Goal: Information Seeking & Learning: Learn about a topic

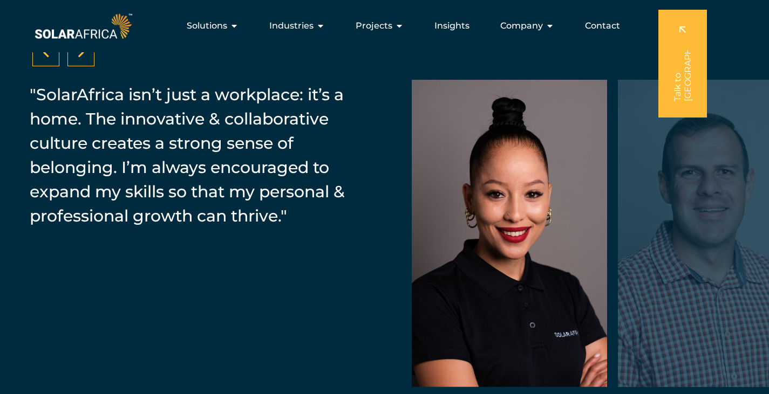
scroll to position [1616, 0]
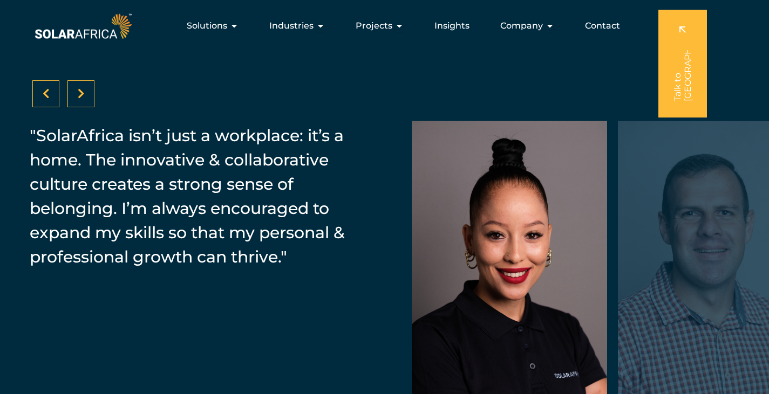
click at [80, 99] on icon at bounding box center [81, 93] width 7 height 11
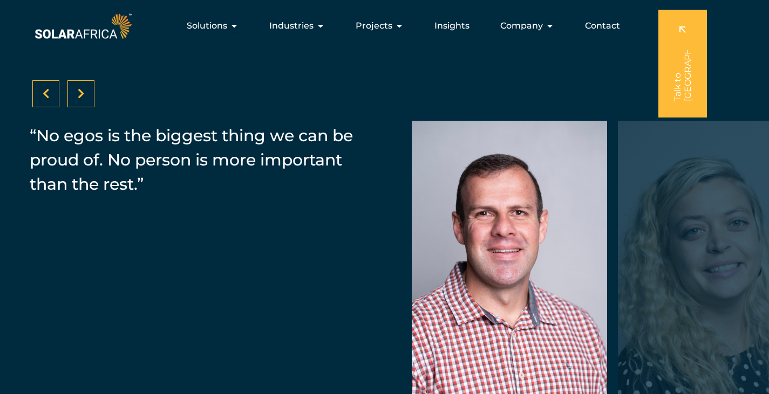
click at [91, 97] on div at bounding box center [80, 93] width 27 height 27
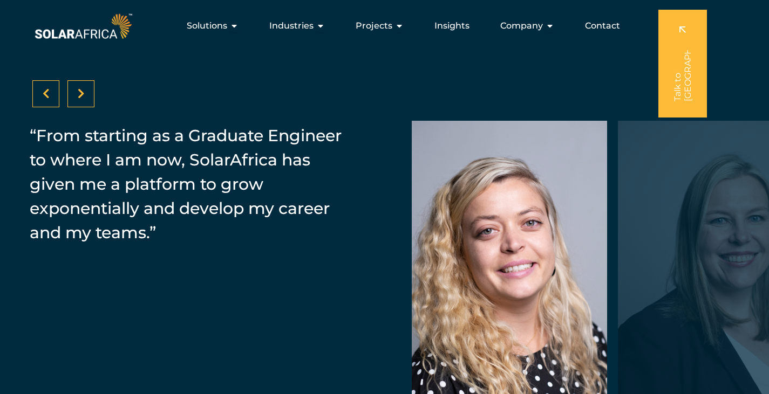
click at [91, 97] on div at bounding box center [80, 93] width 27 height 27
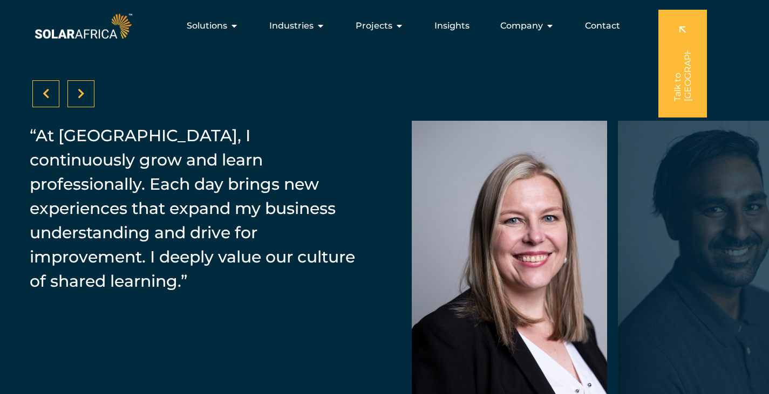
click at [91, 97] on div at bounding box center [80, 93] width 27 height 27
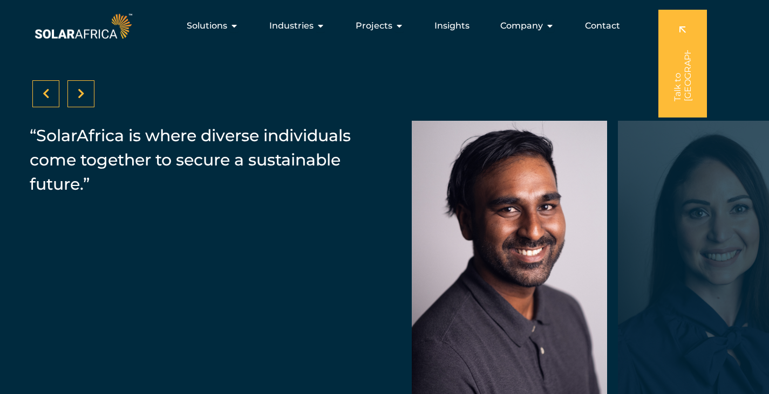
click at [91, 97] on div at bounding box center [80, 93] width 27 height 27
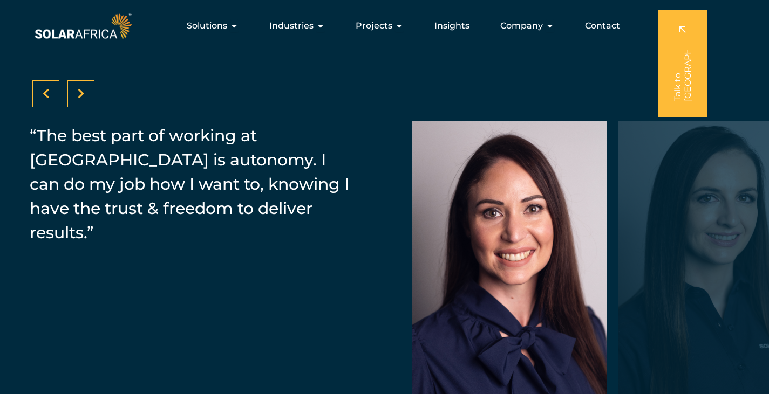
click at [91, 97] on div at bounding box center [80, 93] width 27 height 27
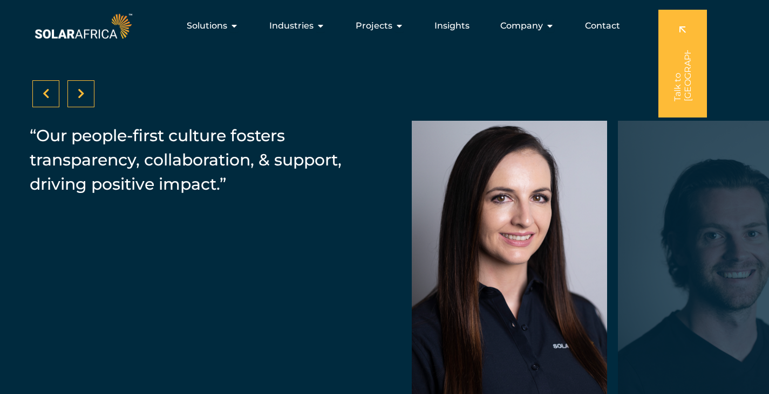
click at [91, 97] on div at bounding box center [80, 93] width 27 height 27
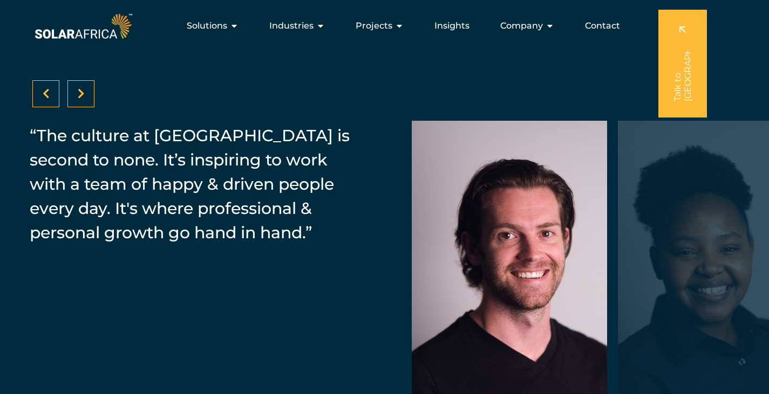
click at [91, 97] on div at bounding box center [80, 93] width 27 height 27
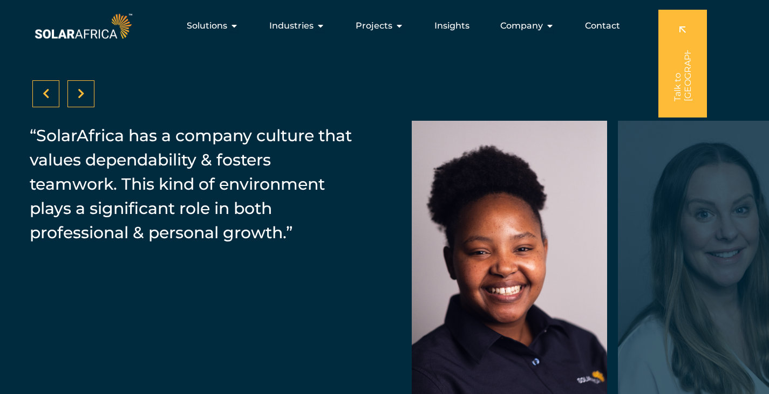
click at [77, 95] on div at bounding box center [80, 93] width 27 height 27
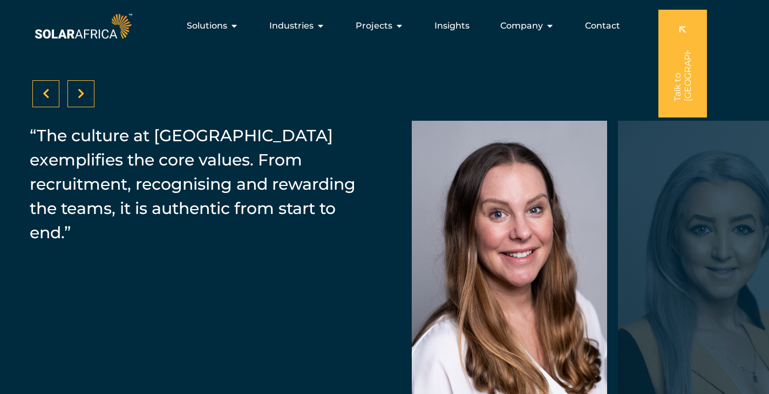
click at [77, 95] on div at bounding box center [80, 93] width 27 height 27
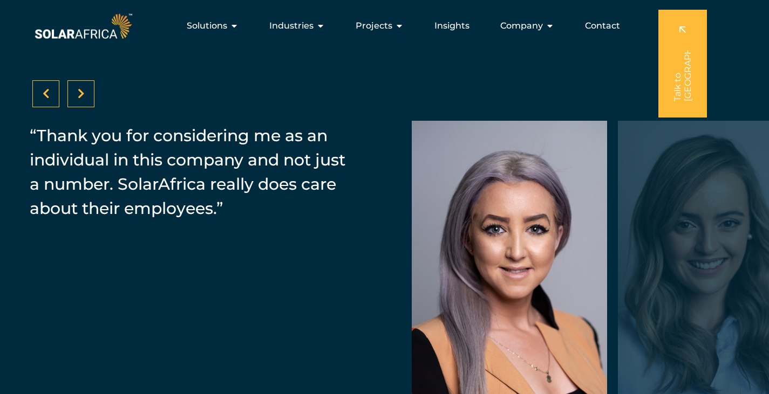
click at [77, 95] on div at bounding box center [80, 93] width 27 height 27
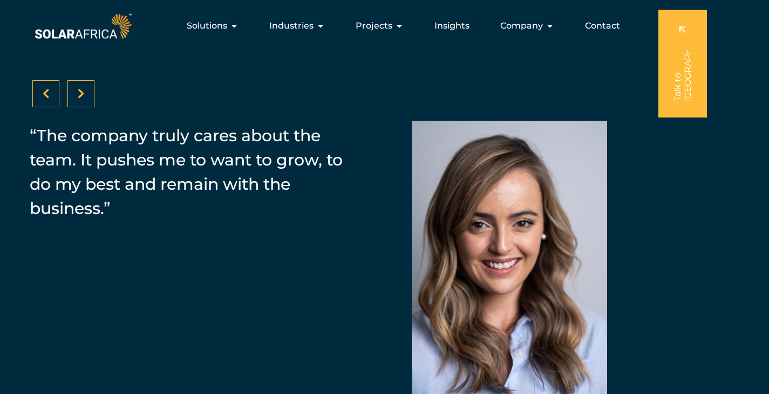
click at [77, 95] on div at bounding box center [80, 93] width 27 height 27
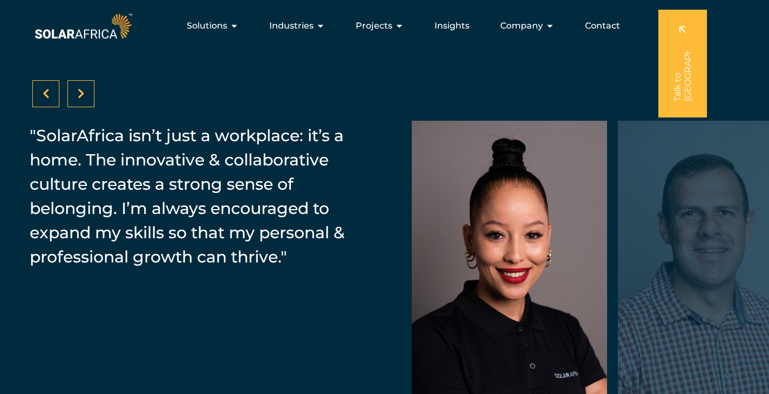
click at [77, 95] on div at bounding box center [80, 93] width 27 height 27
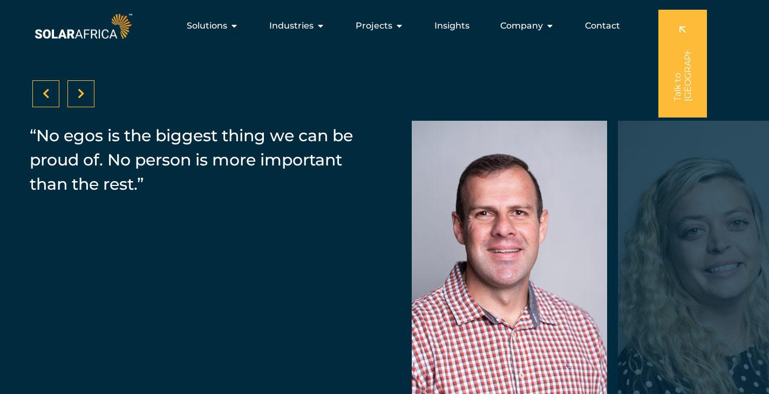
click at [77, 95] on div at bounding box center [80, 93] width 27 height 27
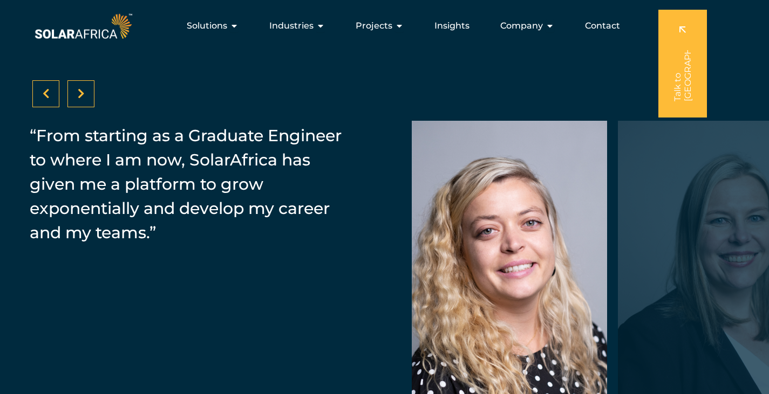
click at [87, 93] on div at bounding box center [80, 93] width 27 height 27
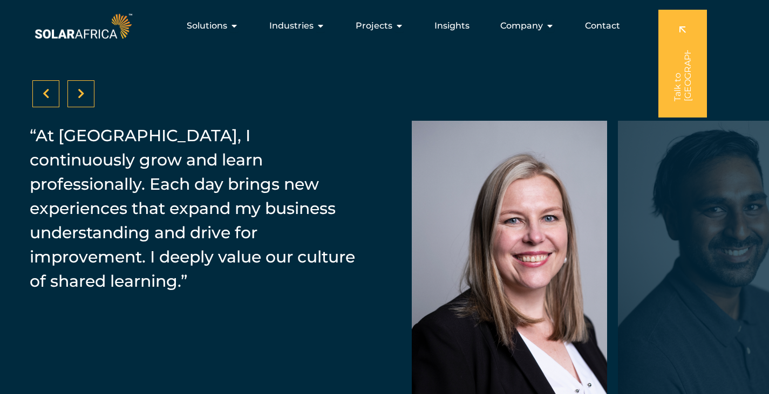
click at [80, 93] on icon at bounding box center [81, 93] width 7 height 11
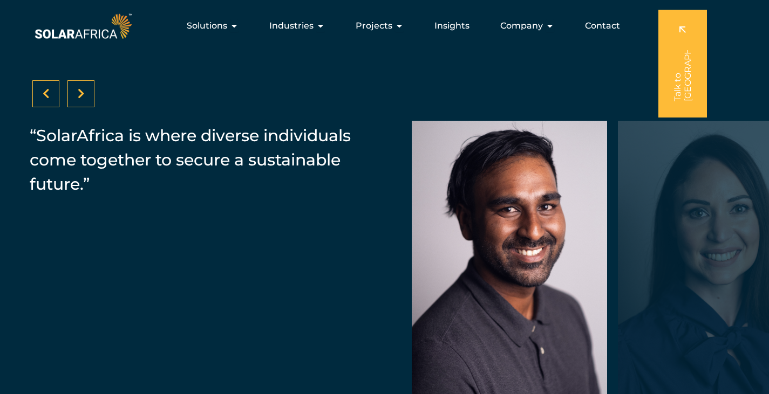
click at [76, 92] on div at bounding box center [80, 93] width 27 height 27
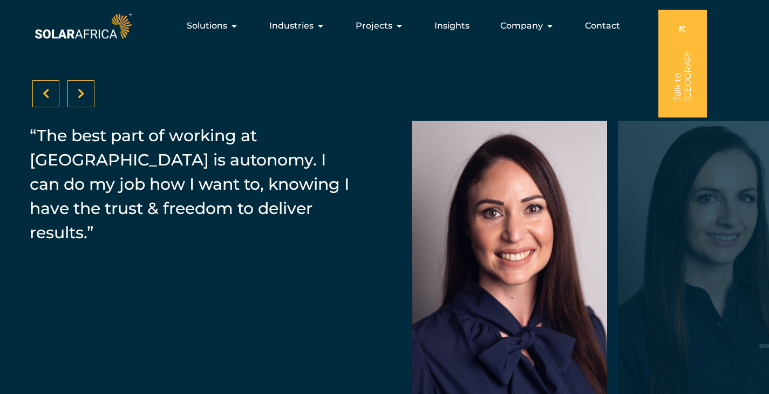
click at [76, 92] on div at bounding box center [80, 93] width 27 height 27
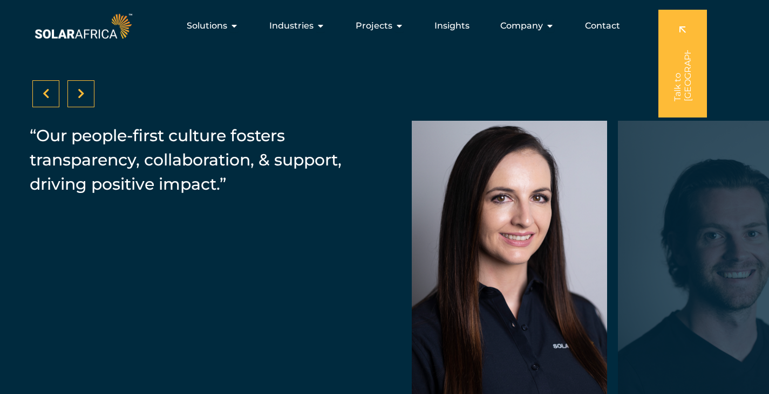
click at [86, 94] on div at bounding box center [80, 93] width 27 height 27
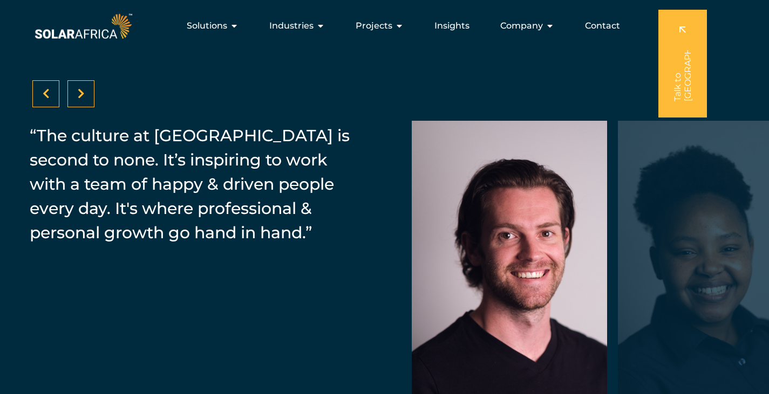
click at [80, 91] on icon at bounding box center [81, 93] width 7 height 11
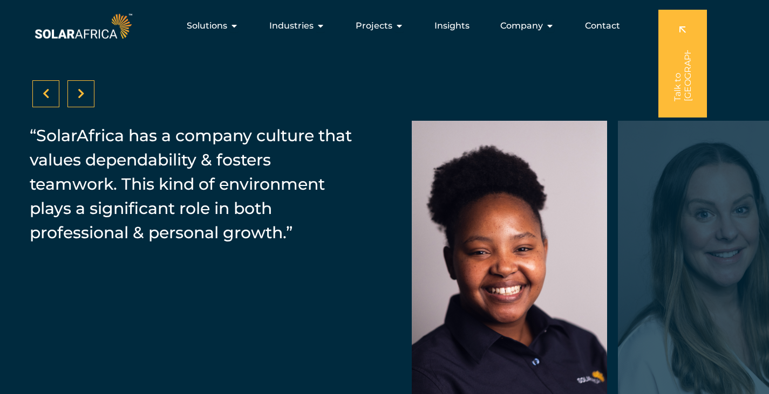
click at [84, 91] on icon at bounding box center [81, 93] width 7 height 11
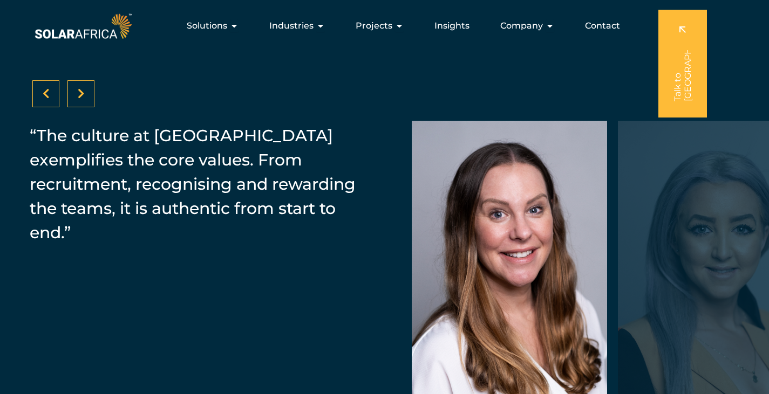
click at [84, 91] on icon at bounding box center [81, 93] width 7 height 11
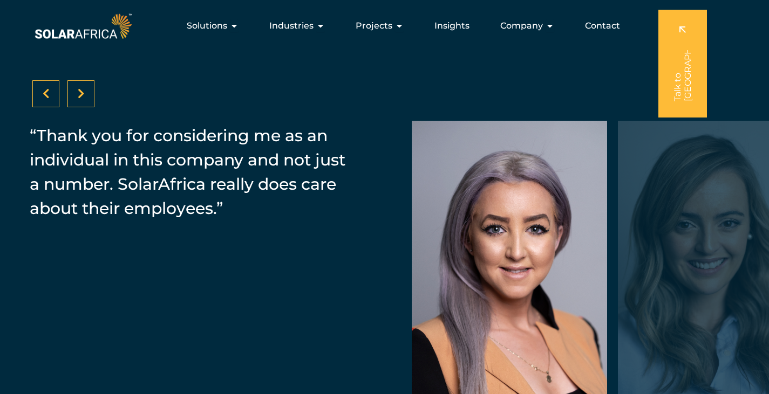
click at [84, 91] on icon at bounding box center [81, 93] width 7 height 11
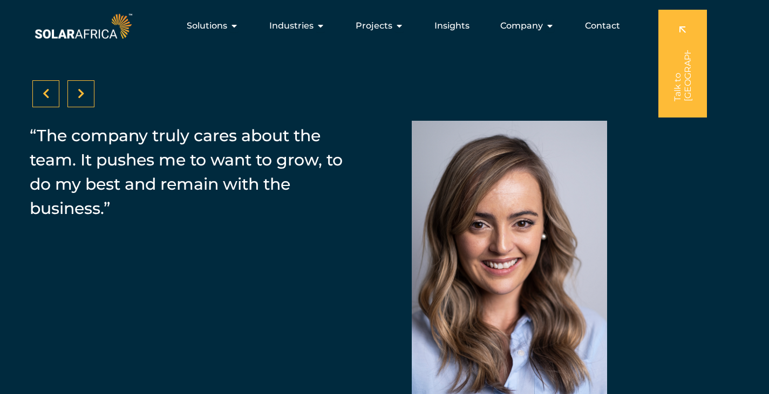
click at [47, 94] on icon at bounding box center [46, 93] width 7 height 11
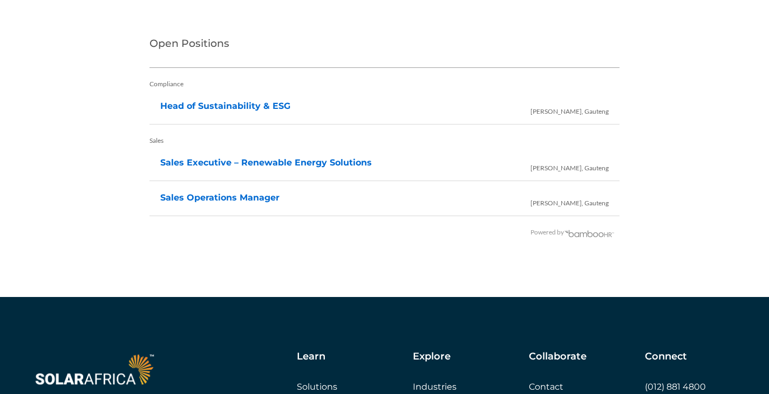
scroll to position [2264, 0]
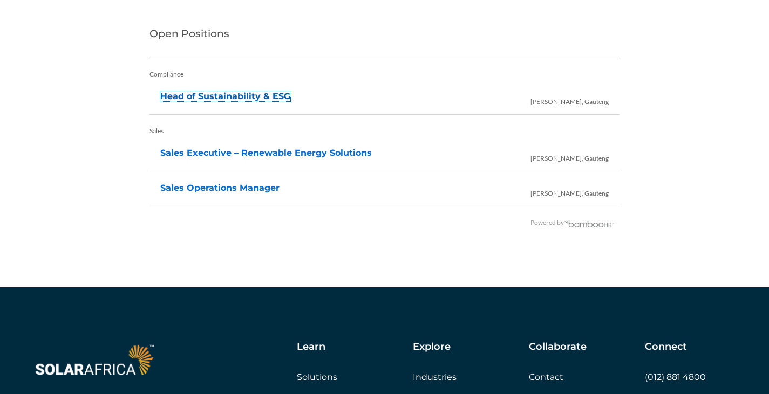
click at [238, 91] on link "Head of Sustainability & ESG" at bounding box center [225, 96] width 130 height 10
